Goal: Check status: Check status

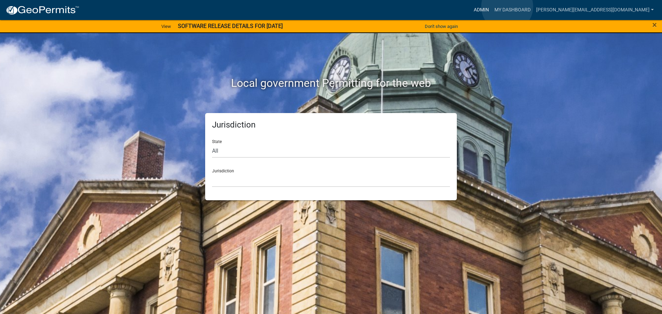
click at [492, 7] on link "Admin" at bounding box center [481, 9] width 21 height 13
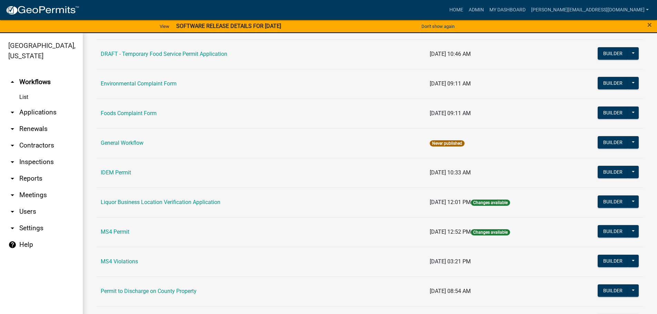
scroll to position [414, 0]
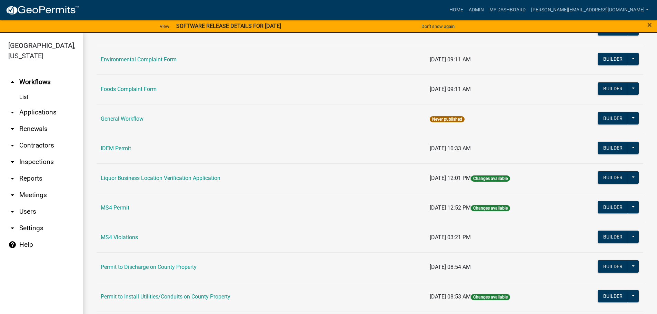
click at [114, 203] on td "MS4 Permit" at bounding box center [261, 208] width 329 height 30
click at [116, 210] on link "MS4 Permit" at bounding box center [115, 207] width 29 height 7
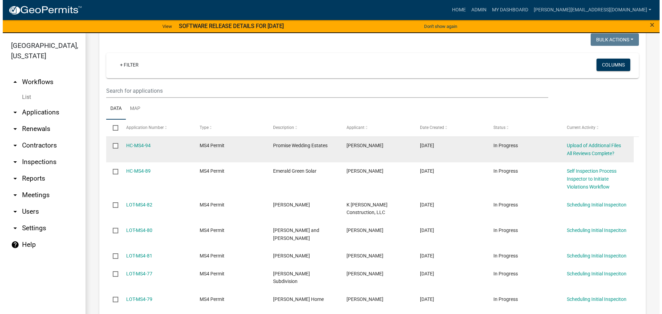
scroll to position [103, 0]
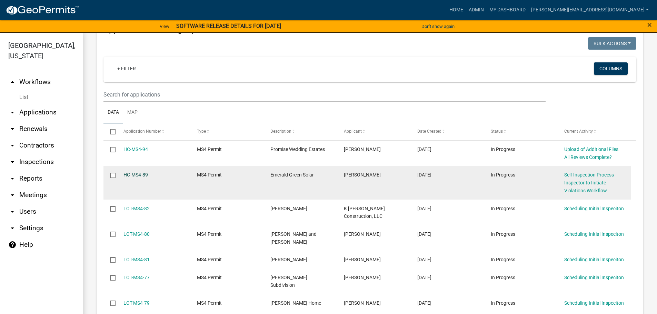
click at [137, 174] on link "HC-MS4-89" at bounding box center [135, 175] width 24 height 6
